Goal: Transaction & Acquisition: Book appointment/travel/reservation

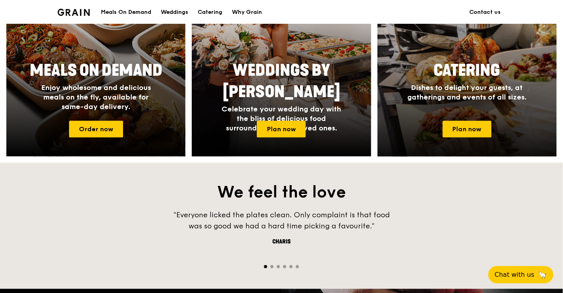
scroll to position [352, 0]
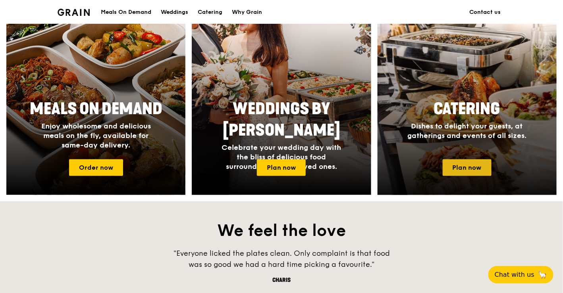
click at [486, 160] on link "Plan now" at bounding box center [467, 168] width 49 height 17
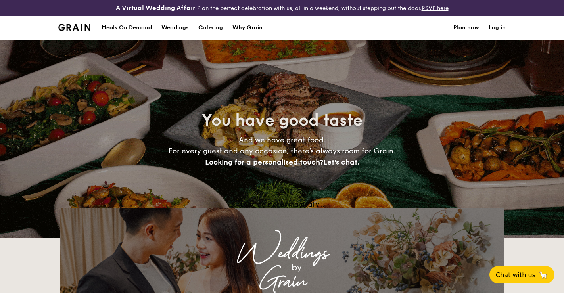
select select
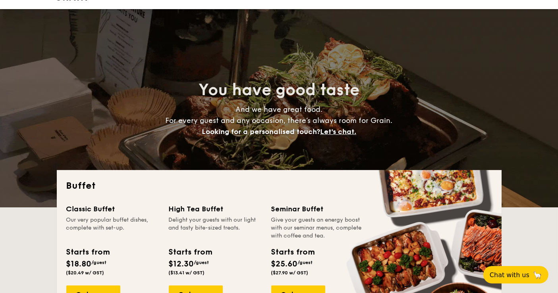
scroll to position [119, 0]
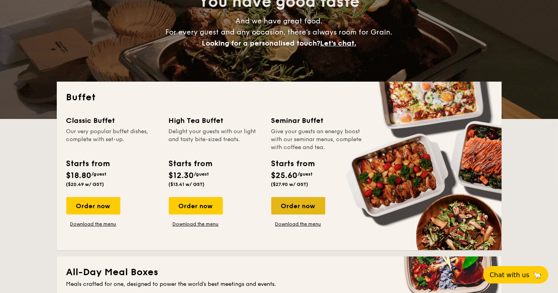
click at [293, 203] on div "Order now" at bounding box center [298, 205] width 54 height 17
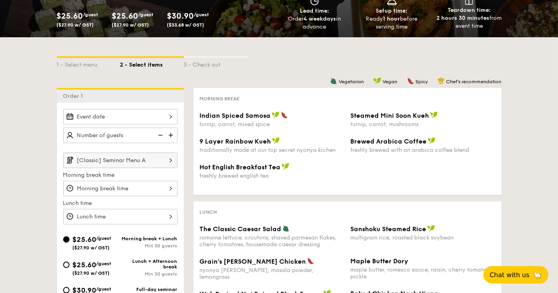
scroll to position [176, 0]
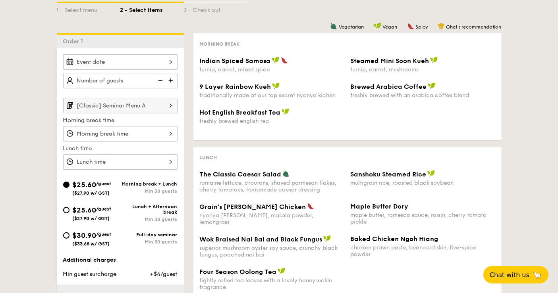
click at [142, 62] on div at bounding box center [120, 61] width 114 height 15
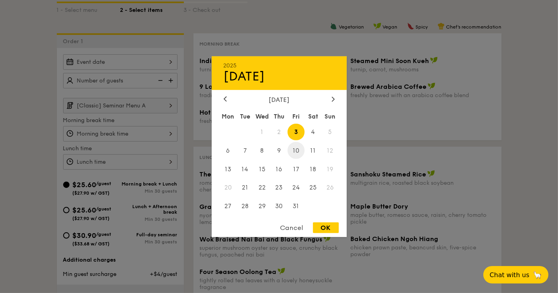
click at [299, 153] on span "10" at bounding box center [295, 150] width 17 height 17
click at [27, 132] on div at bounding box center [279, 146] width 558 height 293
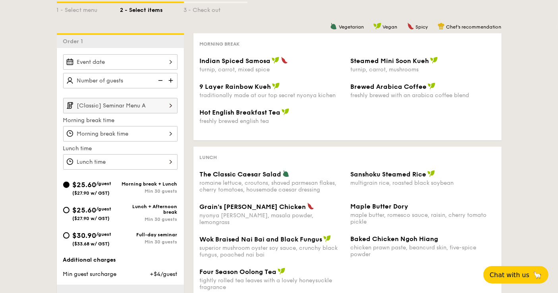
click at [126, 61] on div at bounding box center [120, 61] width 114 height 15
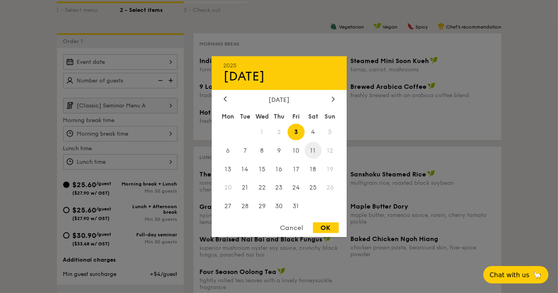
click at [314, 150] on span "11" at bounding box center [312, 150] width 17 height 17
click at [296, 151] on span "10" at bounding box center [295, 150] width 17 height 17
click at [319, 225] on div "OK" at bounding box center [326, 228] width 26 height 11
type input "[DATE]"
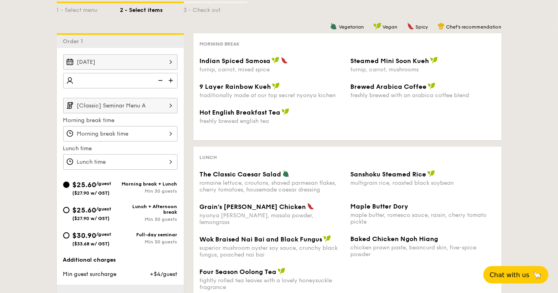
click at [119, 81] on input "number" at bounding box center [120, 80] width 114 height 15
type input "40 guests"
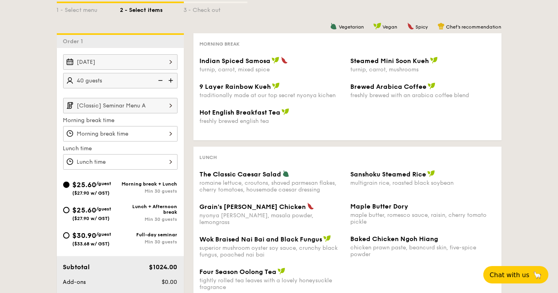
click at [130, 100] on input "[Classic] Seminar Menu A" at bounding box center [120, 105] width 114 height 15
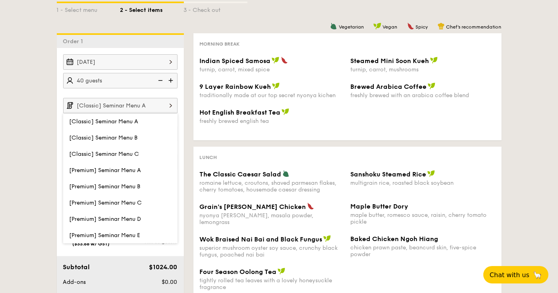
click at [27, 118] on div "1 - Select menu 2 - Select items 3 - Check out Order 1 [DATE] 40 guests [Classi…" at bounding box center [279, 187] width 558 height 408
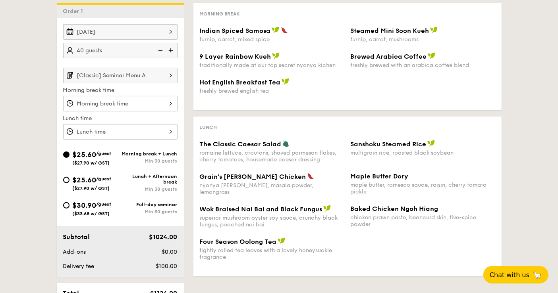
scroll to position [220, 0]
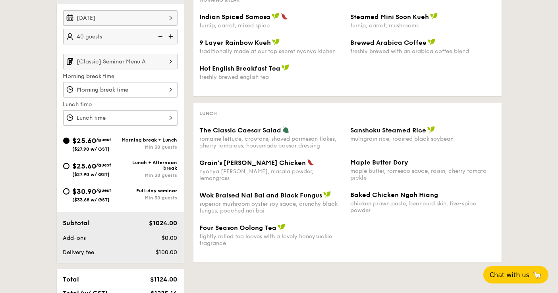
click at [146, 86] on div at bounding box center [120, 89] width 114 height 15
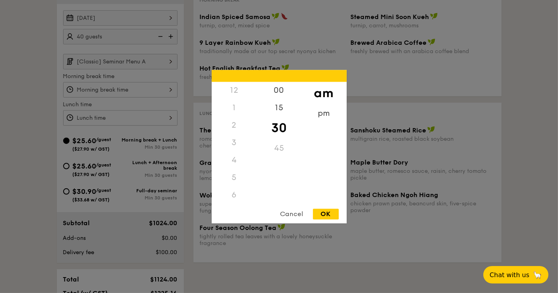
scroll to position [89, 0]
click at [232, 141] on div "8" at bounding box center [234, 144] width 45 height 23
click at [282, 90] on div "00" at bounding box center [278, 93] width 45 height 23
click at [286, 137] on div "30" at bounding box center [278, 133] width 45 height 23
click at [328, 212] on div "OK" at bounding box center [326, 214] width 26 height 11
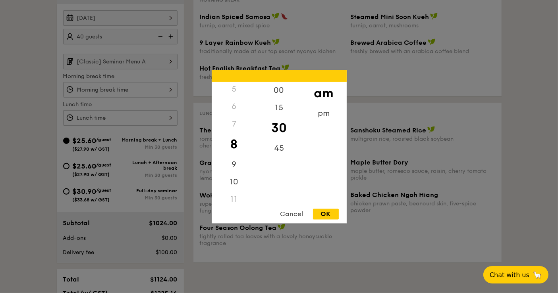
type input "8:30AM"
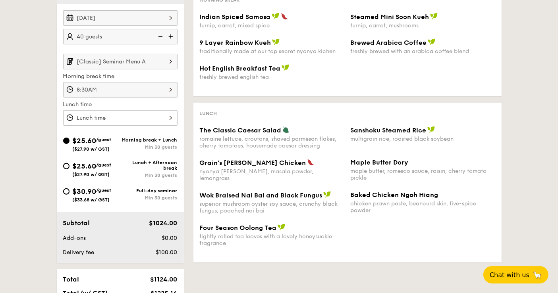
click at [27, 108] on div "1 - Select menu 2 - Select items 3 - Check out Order 1 [DATE] 40 guests [Classi…" at bounding box center [279, 142] width 558 height 408
click at [140, 119] on div at bounding box center [120, 117] width 114 height 15
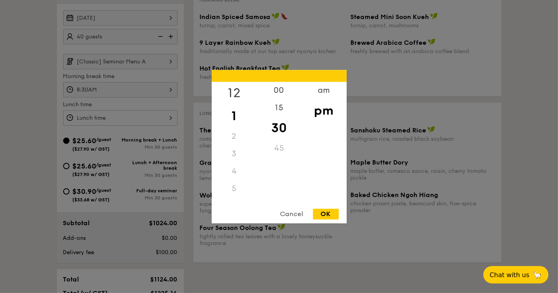
click at [239, 94] on div "12" at bounding box center [234, 93] width 45 height 23
click at [330, 215] on div "OK" at bounding box center [326, 214] width 26 height 11
type input "12:30PM"
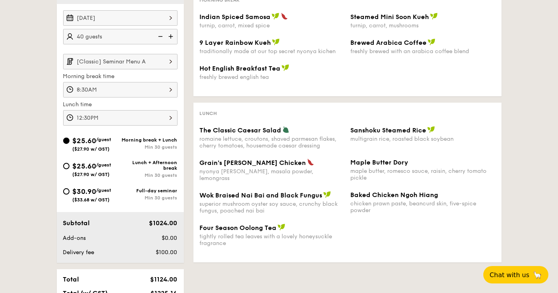
click at [3, 110] on div "1 - Select menu 2 - Select items 3 - Check out Order 1 [DATE] 40 guests [Classi…" at bounding box center [279, 142] width 558 height 408
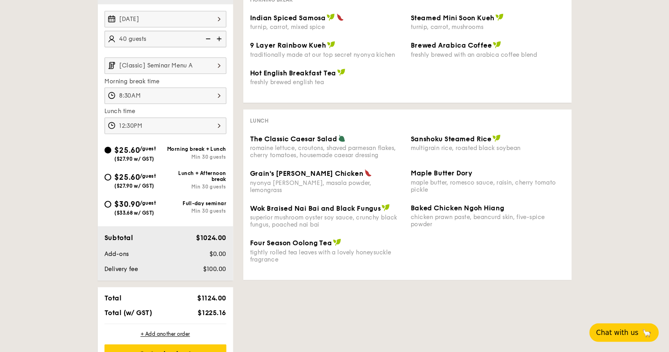
scroll to position [220, 0]
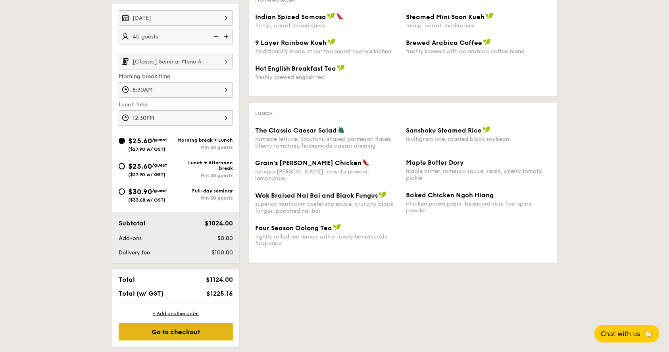
click at [208, 293] on div "Go to checkout" at bounding box center [176, 331] width 114 height 17
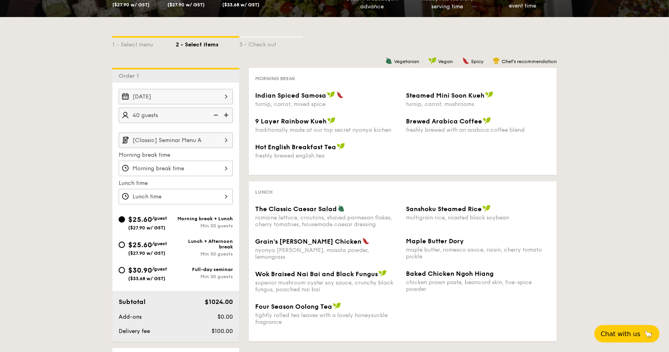
scroll to position [159, 0]
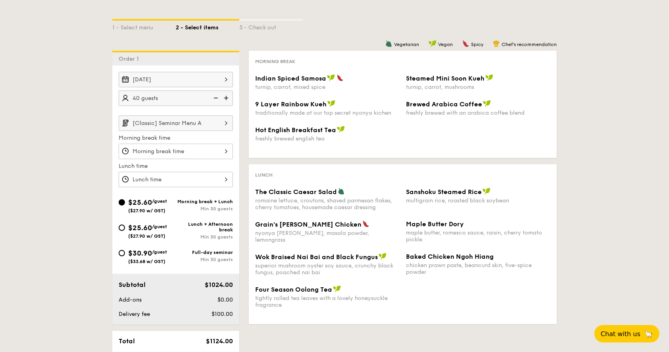
click at [180, 125] on input "[Classic] Seminar Menu A" at bounding box center [176, 122] width 114 height 15
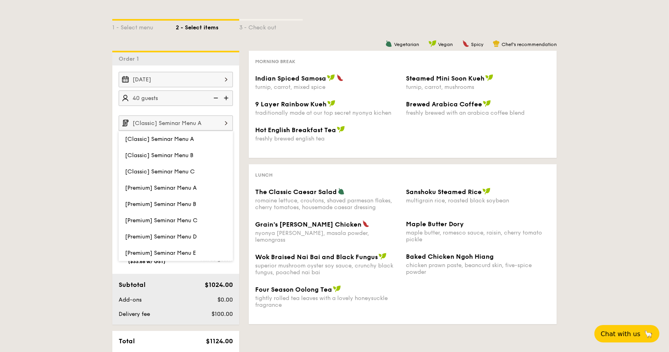
drag, startPoint x: 69, startPoint y: 100, endPoint x: 35, endPoint y: 23, distance: 83.7
click at [69, 94] on div "1 - Select menu 2 - Select items 3 - Check out Order 1 [DATE] 40 guests [Classi…" at bounding box center [334, 204] width 669 height 408
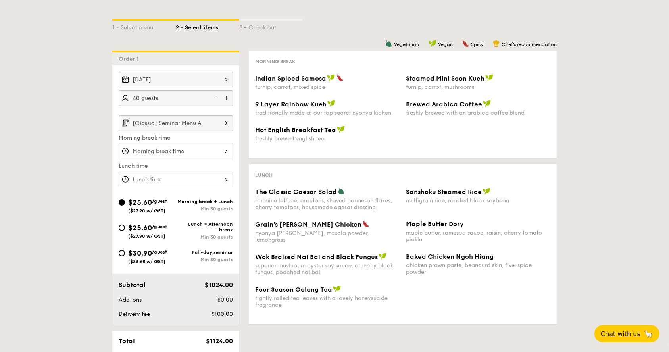
select select
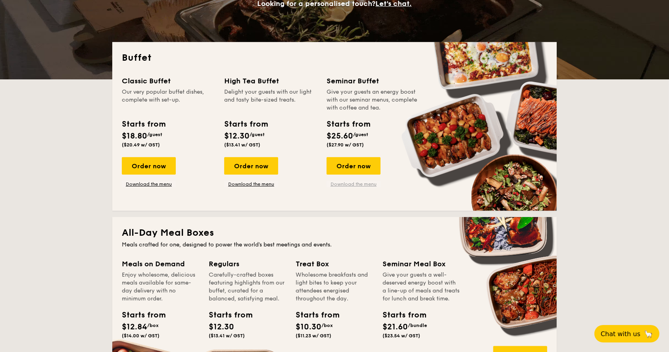
click at [349, 183] on link "Download the menu" at bounding box center [354, 184] width 54 height 6
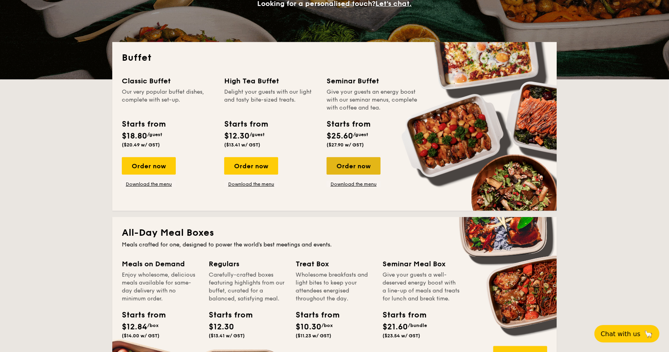
click at [363, 167] on div "Order now" at bounding box center [354, 165] width 54 height 17
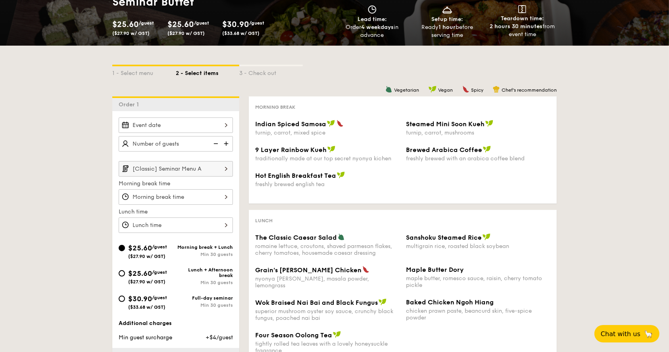
scroll to position [159, 0]
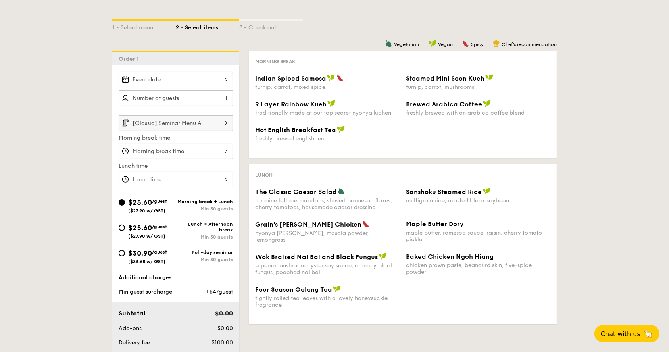
click at [204, 78] on div at bounding box center [176, 79] width 114 height 15
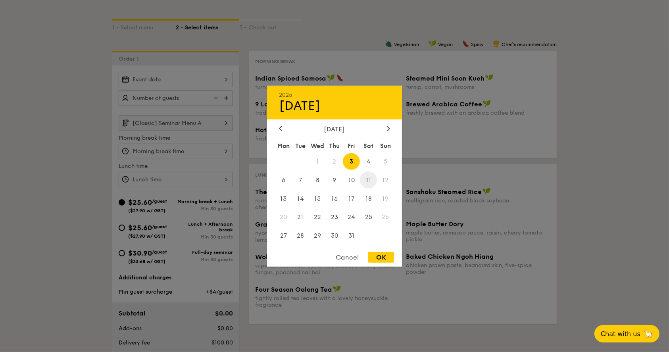
click at [368, 172] on span "11" at bounding box center [368, 179] width 17 height 17
click at [357, 175] on span "10" at bounding box center [351, 179] width 17 height 17
click at [332, 177] on span "9" at bounding box center [334, 179] width 17 height 17
click at [351, 180] on span "10" at bounding box center [351, 179] width 17 height 17
click at [384, 259] on div "OK" at bounding box center [381, 257] width 26 height 11
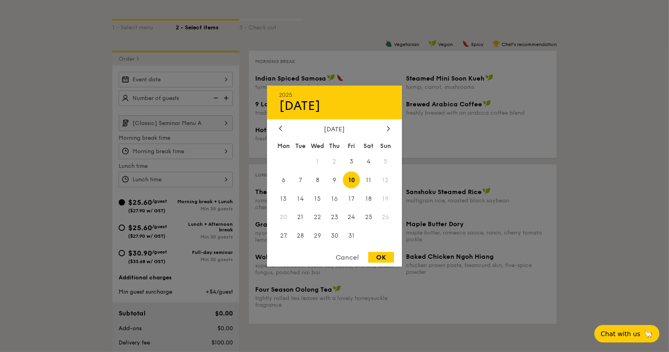
type input "[DATE]"
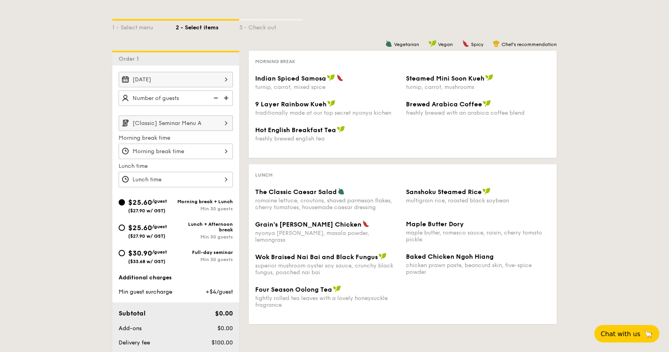
click at [204, 148] on div at bounding box center [176, 151] width 114 height 15
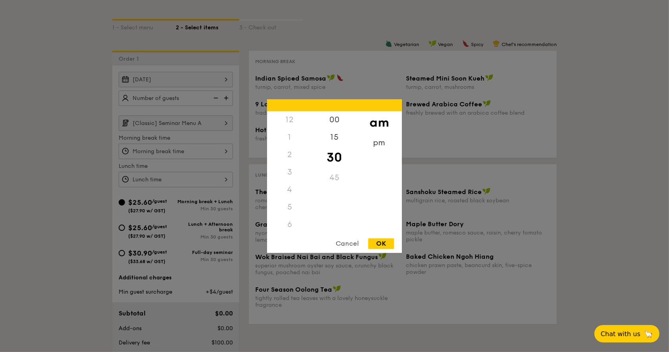
scroll to position [87, 0]
click at [292, 172] on div "8" at bounding box center [289, 175] width 45 height 23
click at [384, 242] on div "OK" at bounding box center [381, 243] width 26 height 11
type input "8:30AM"
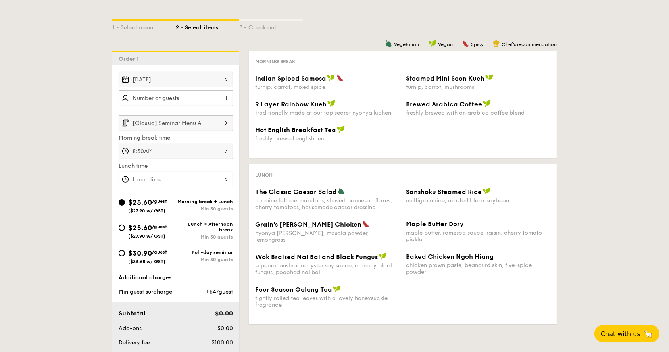
click at [148, 175] on div at bounding box center [176, 179] width 114 height 15
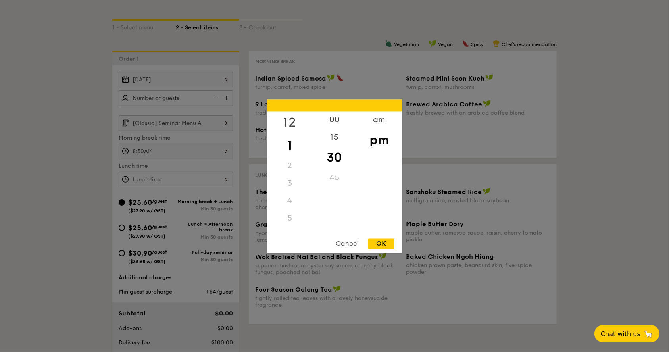
click at [289, 122] on div "12" at bounding box center [289, 122] width 45 height 23
click at [386, 246] on div "OK" at bounding box center [381, 243] width 26 height 11
type input "12:30PM"
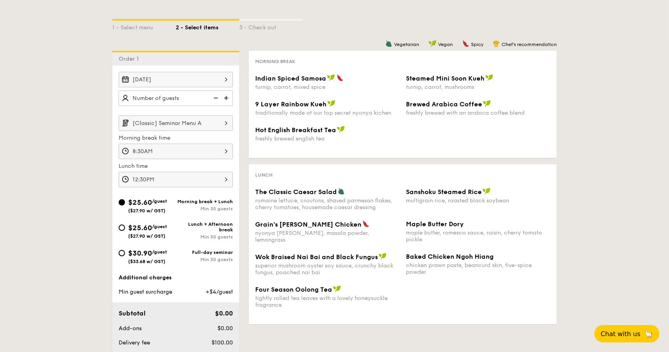
click at [90, 164] on div "1 - Select menu 2 - Select items 3 - Check out Order 1 [DATE] [Classic] Seminar…" at bounding box center [334, 218] width 669 height 437
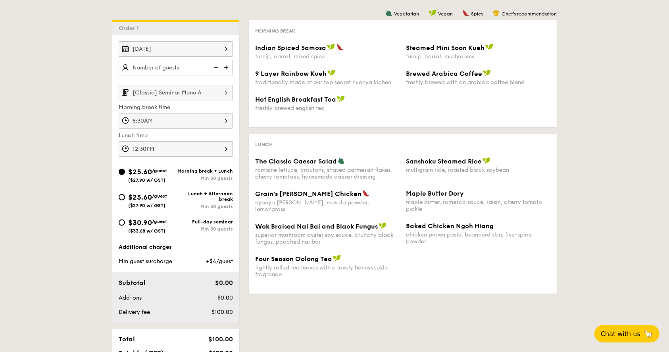
scroll to position [212, 0]
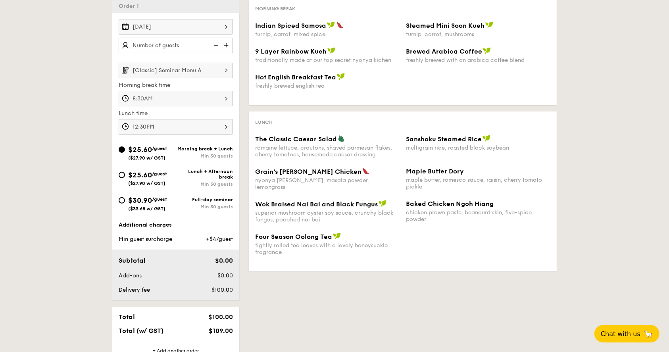
click at [185, 200] on div "Full-day seminar Min 30 guests" at bounding box center [204, 203] width 57 height 13
click at [125, 200] on input "$30.90 /guest ($33.68 w/ GST) Full-day seminar Min 30 guests" at bounding box center [122, 200] width 6 height 6
radio input "true"
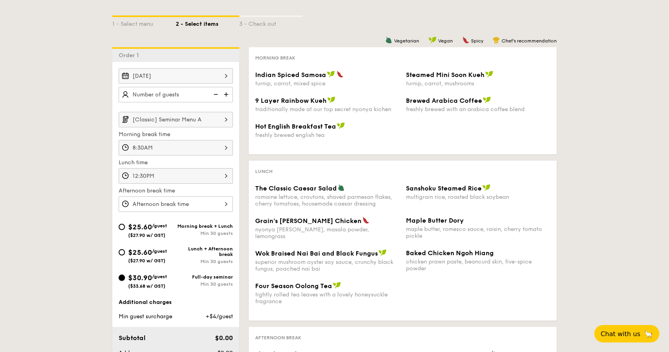
scroll to position [159, 0]
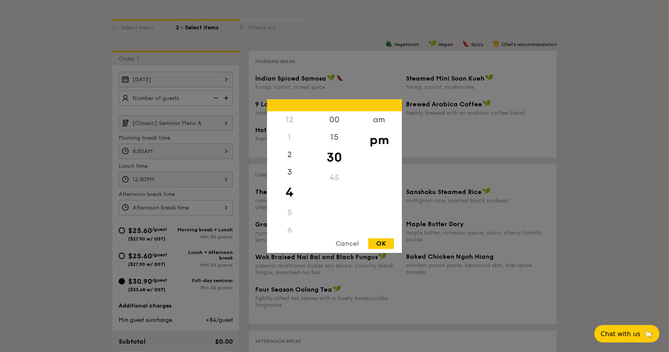
click at [171, 208] on div "12 1 2 3 4 5 6 7 8 9 10 11 00 15 30 45 am pm Cancel OK" at bounding box center [176, 207] width 114 height 15
click at [296, 173] on div "3" at bounding box center [289, 175] width 45 height 23
click at [333, 125] on div "00" at bounding box center [334, 122] width 45 height 23
click at [390, 243] on div "OK" at bounding box center [381, 243] width 26 height 11
type input "3:00PM"
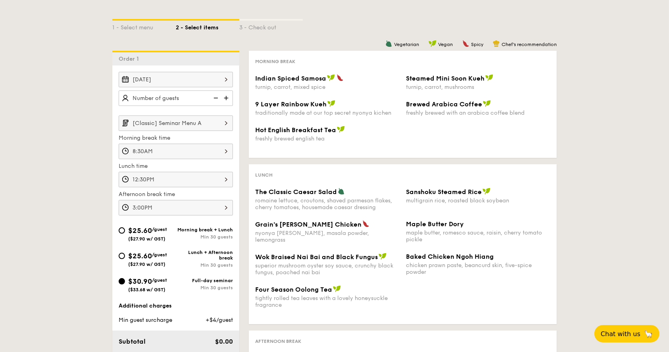
click at [67, 157] on div "1 - Select menu 2 - Select items 3 - Check out Order 1 [DATE] [Classic] Seminar…" at bounding box center [334, 232] width 669 height 465
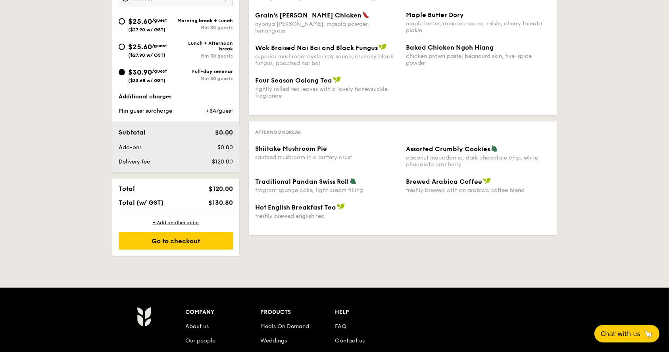
scroll to position [370, 0]
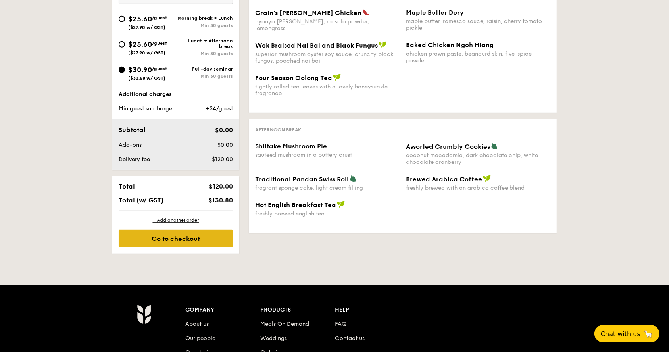
click at [174, 237] on div "Go to checkout" at bounding box center [176, 238] width 114 height 17
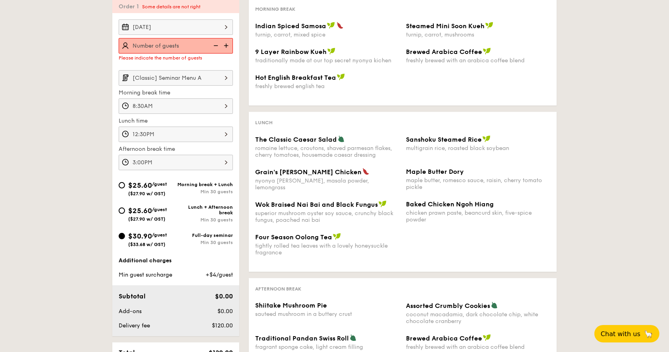
scroll to position [197, 0]
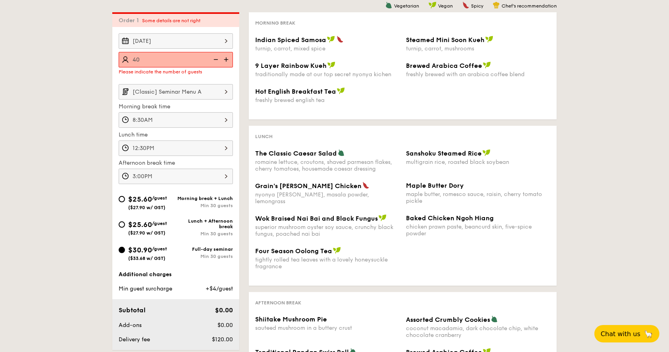
type input "40 guests"
click at [90, 112] on div "1 - Select menu 2 - Select items 3 - Check out Order 1 Some details are not rig…" at bounding box center [334, 198] width 669 height 472
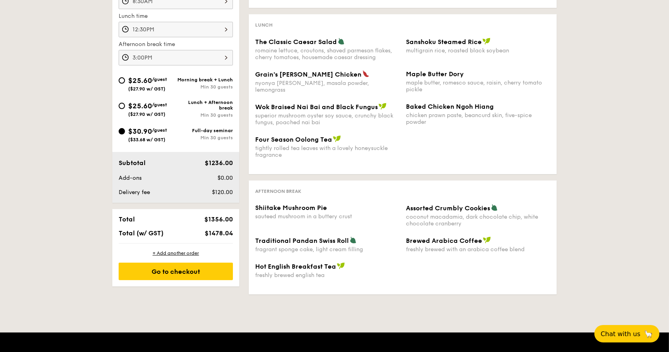
scroll to position [409, 0]
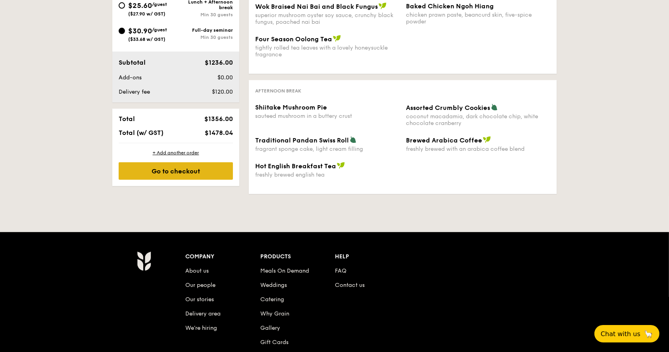
click at [203, 162] on div "Go to checkout" at bounding box center [176, 170] width 114 height 17
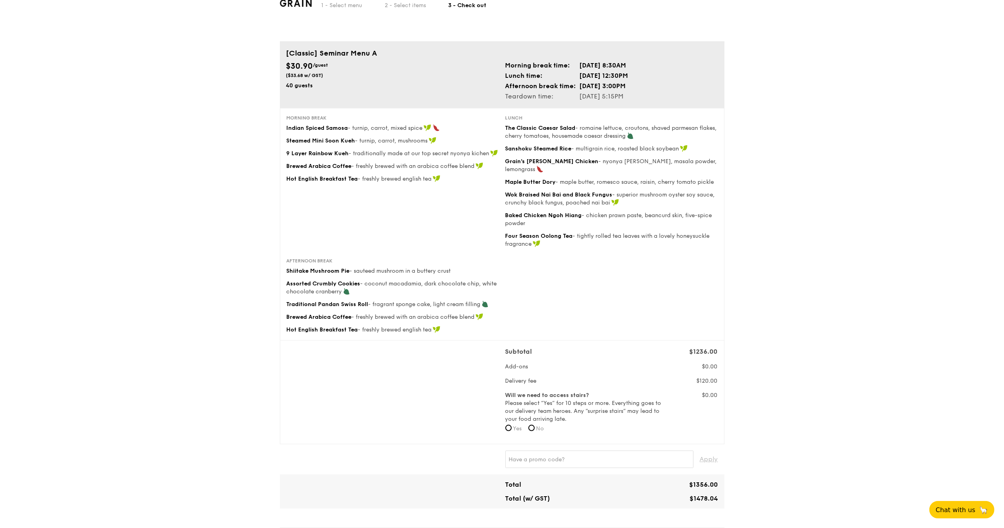
scroll to position [13, 0]
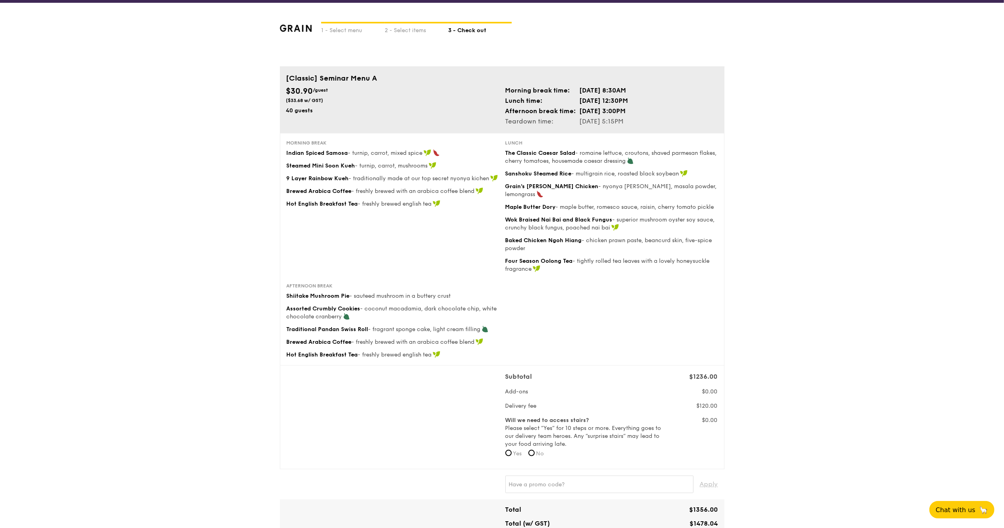
click at [564, 278] on div "1 - Select menu 2 - Select items 3 - Check out [Classic] Seminar Menu A $30.90 …" at bounding box center [502, 498] width 1004 height 990
